Goal: Information Seeking & Learning: Find specific fact

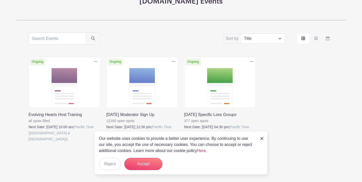
scroll to position [74, 0]
click at [112, 165] on button "Reject" at bounding box center [110, 164] width 22 height 12
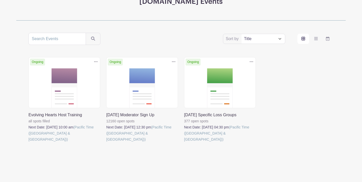
click at [106, 143] on link at bounding box center [106, 143] width 0 height 0
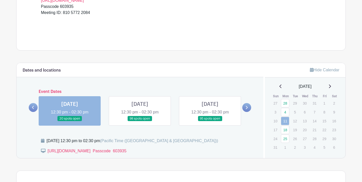
scroll to position [188, 0]
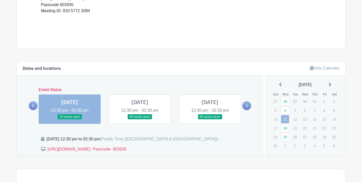
click at [70, 120] on link at bounding box center [70, 120] width 0 height 0
click at [73, 150] on link "[URL][DOMAIN_NAME]  Passcode 603935" at bounding box center [87, 149] width 79 height 4
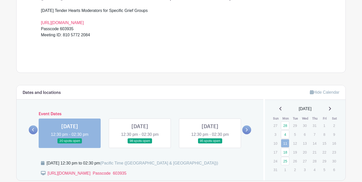
scroll to position [163, 0]
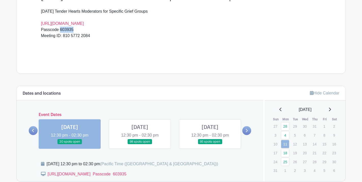
drag, startPoint x: 74, startPoint y: 30, endPoint x: 62, endPoint y: 31, distance: 13.0
click at [61, 30] on div "[DATE] Tender Hearts Moderators for Specific Grief Groups [URL][DOMAIN_NAME] Pa…" at bounding box center [181, 20] width 280 height 24
copy div "603935"
click at [65, 23] on link "[URL][DOMAIN_NAME]" at bounding box center [62, 23] width 43 height 4
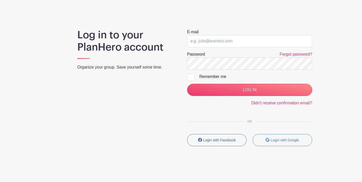
scroll to position [-2, 0]
